Goal: Information Seeking & Learning: Learn about a topic

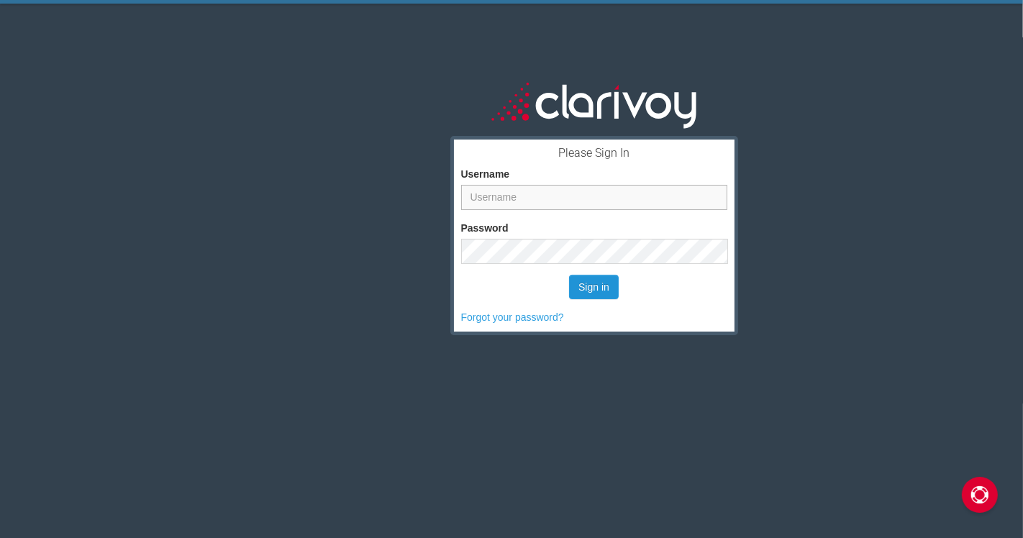
type input "[PERSON_NAME][EMAIL_ADDRESS][PERSON_NAME][DOMAIN_NAME]"
click at [598, 293] on button "Sign in" at bounding box center [594, 287] width 50 height 24
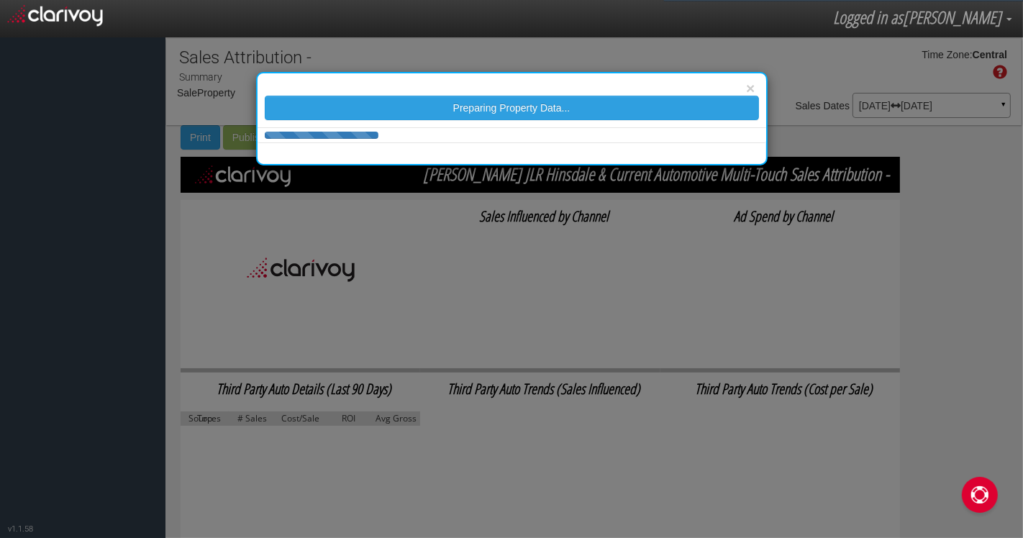
select select "object:30"
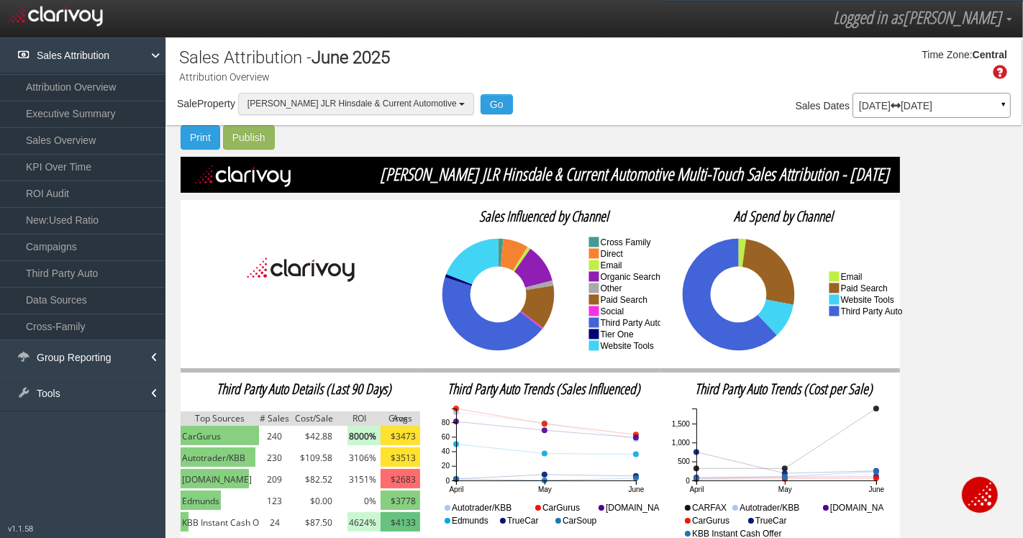
click at [329, 107] on span "[PERSON_NAME] JLR Hinsdale & Current Automotive" at bounding box center [352, 104] width 209 height 10
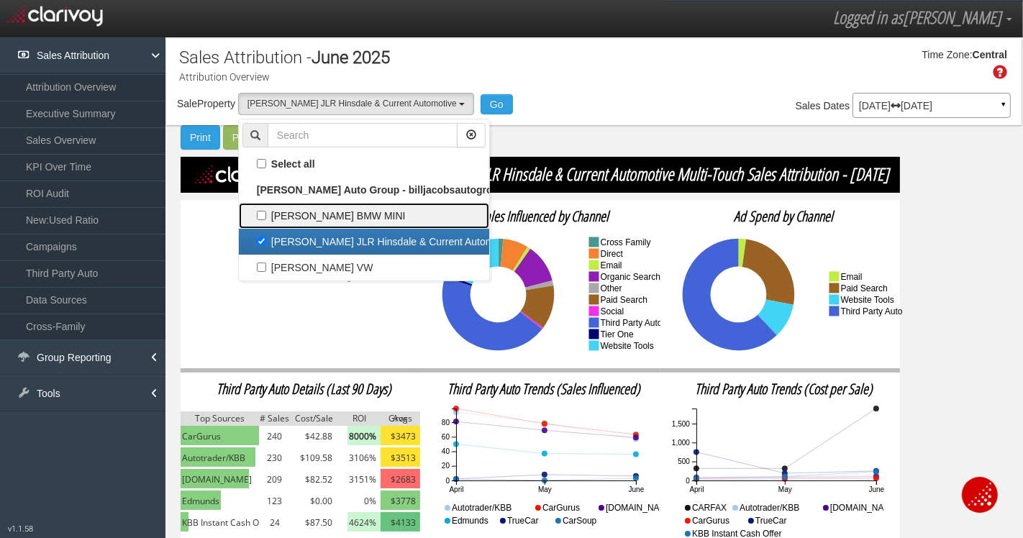
click at [285, 219] on label "[PERSON_NAME] BMW MINI" at bounding box center [364, 216] width 243 height 19
click at [266, 219] on input "[PERSON_NAME] BMW MINI" at bounding box center [261, 215] width 9 height 9
checkbox input "true"
select select "object:29"
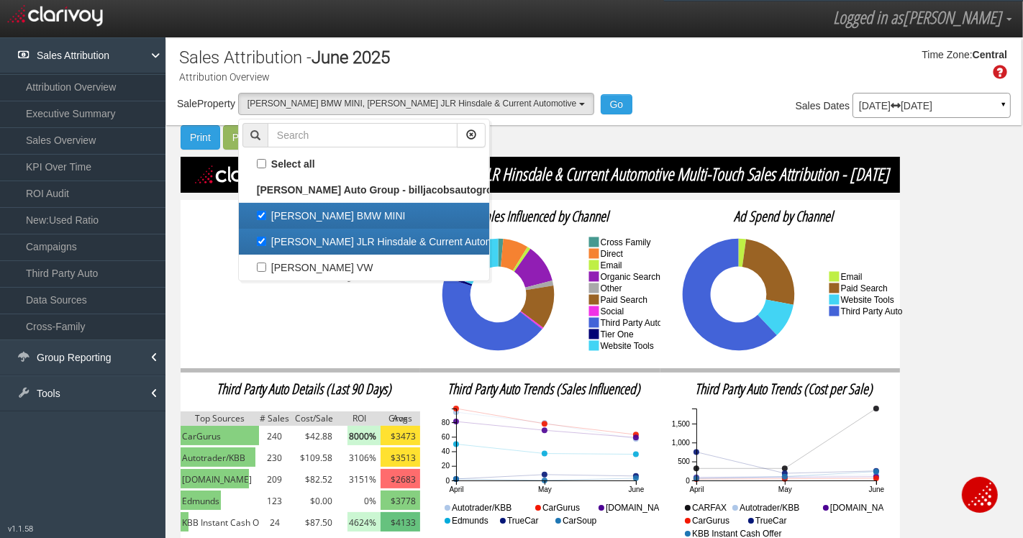
scroll to position [24, 0]
click at [276, 250] on label "[PERSON_NAME] JLR Hinsdale & Current Automotive" at bounding box center [364, 241] width 243 height 19
click at [266, 246] on input "[PERSON_NAME] JLR Hinsdale & Current Automotive" at bounding box center [261, 241] width 9 height 9
checkbox input "false"
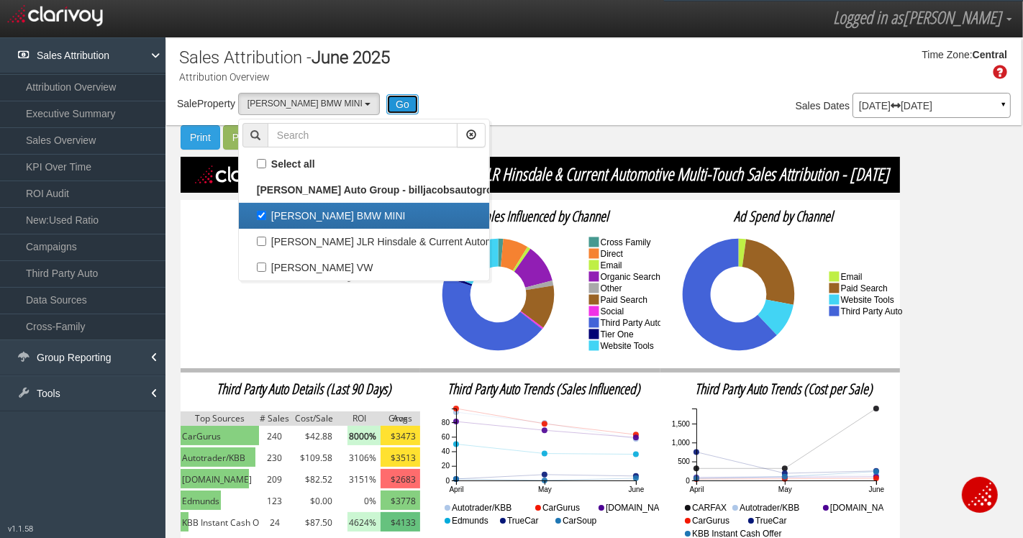
click at [386, 103] on button "Go" at bounding box center [402, 104] width 32 height 20
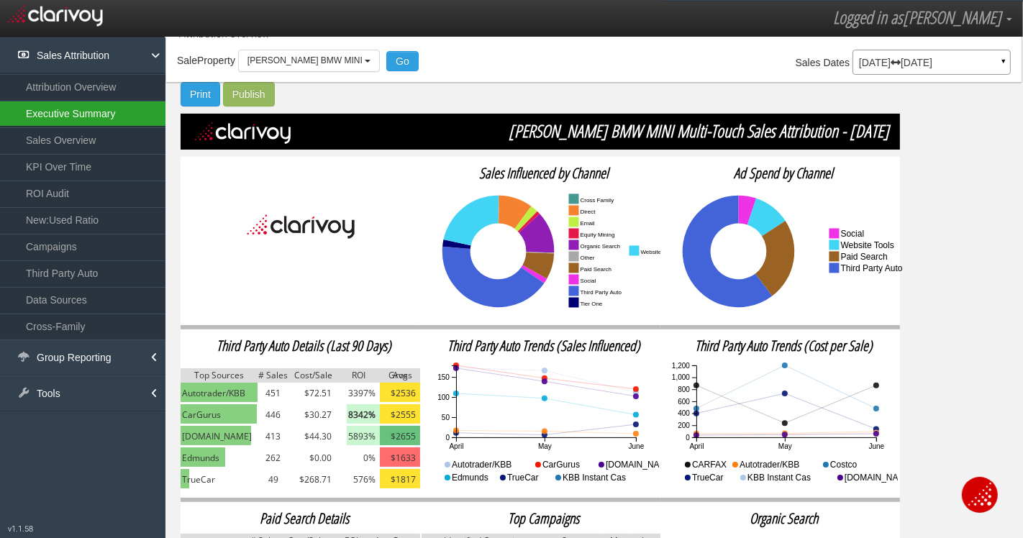
scroll to position [0, 0]
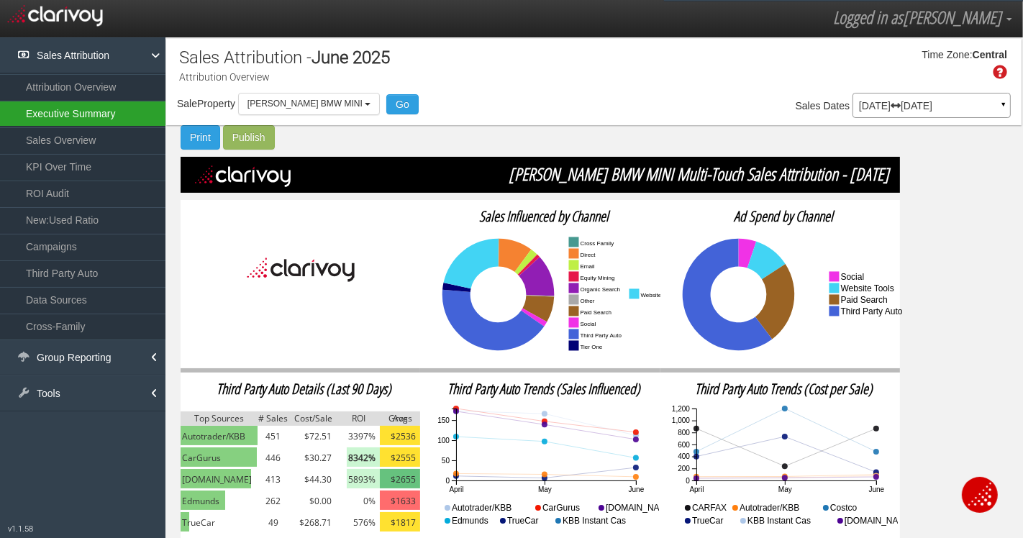
click at [91, 121] on link "Executive Summary" at bounding box center [83, 114] width 166 height 26
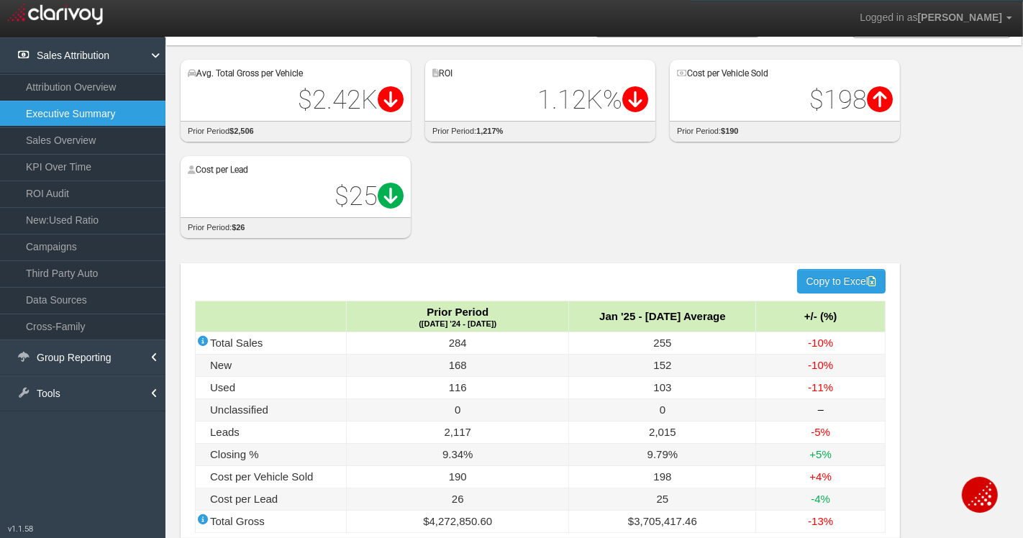
scroll to position [102, 0]
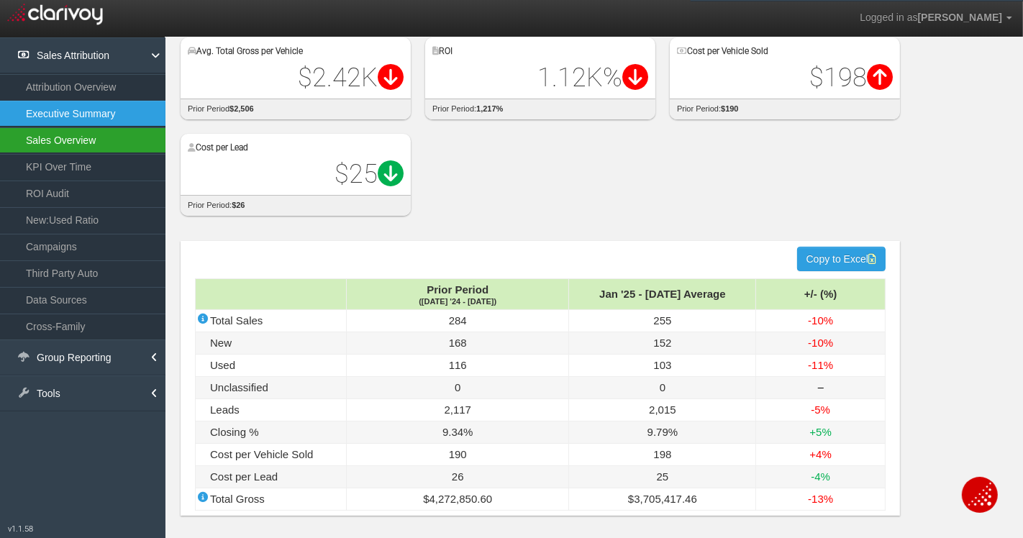
click at [99, 136] on link "Sales Overview" at bounding box center [83, 140] width 166 height 26
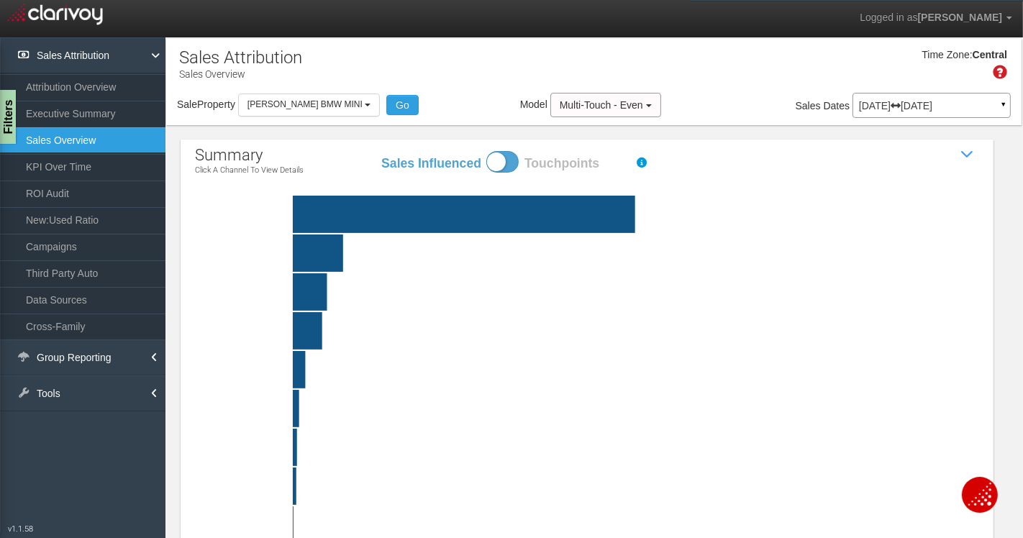
click at [390, 216] on rect at bounding box center [622, 214] width 785 height 37
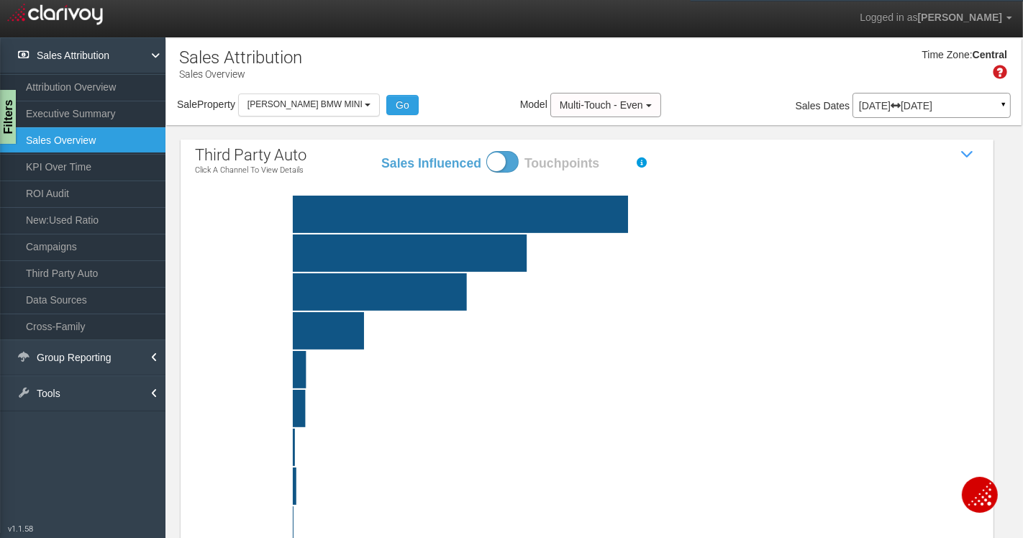
scroll to position [80, 0]
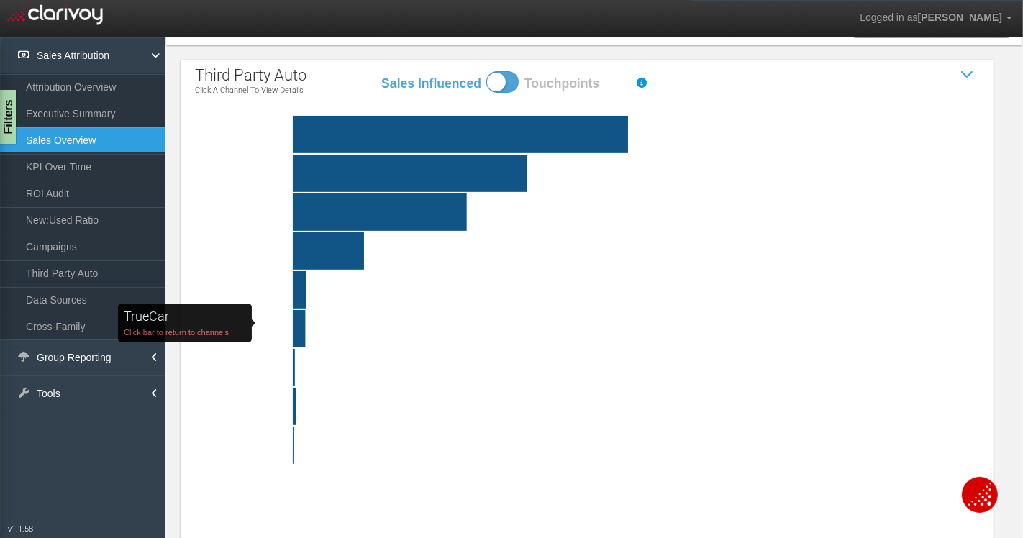
click rect "TrueCar Click bar to return to channels"
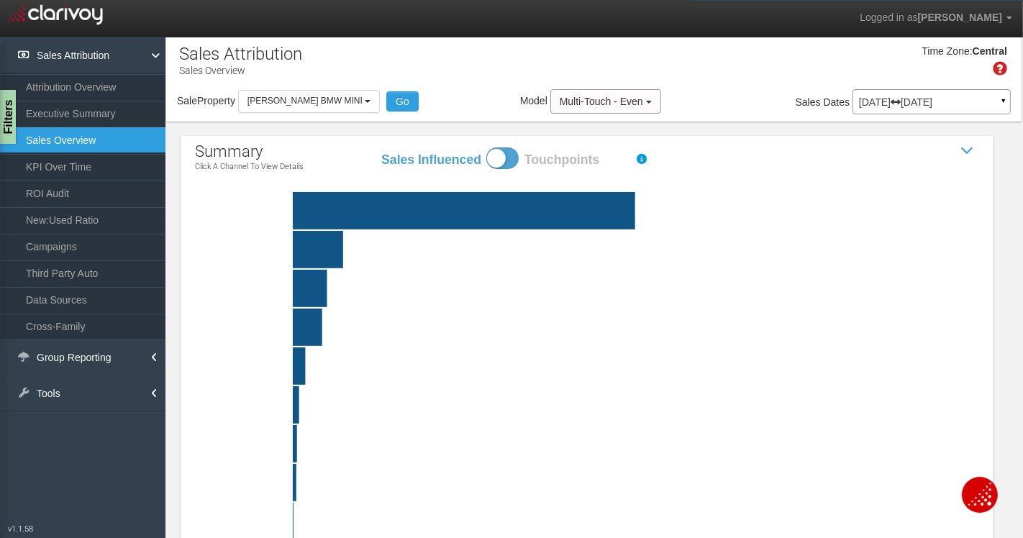
scroll to position [0, 0]
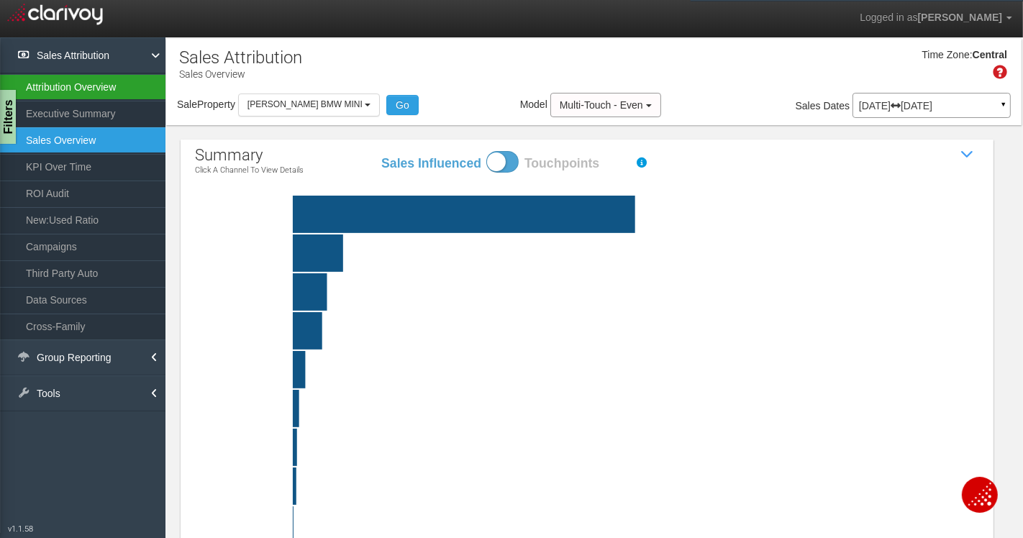
click at [76, 83] on link "Attribution Overview" at bounding box center [83, 87] width 166 height 26
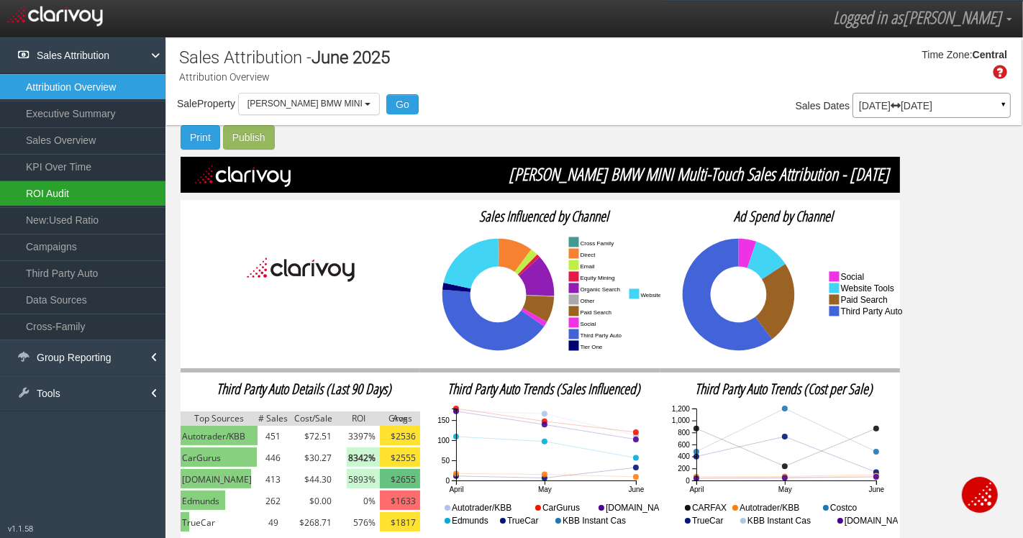
click at [85, 190] on link "ROI Audit" at bounding box center [83, 194] width 166 height 26
